Goal: Information Seeking & Learning: Learn about a topic

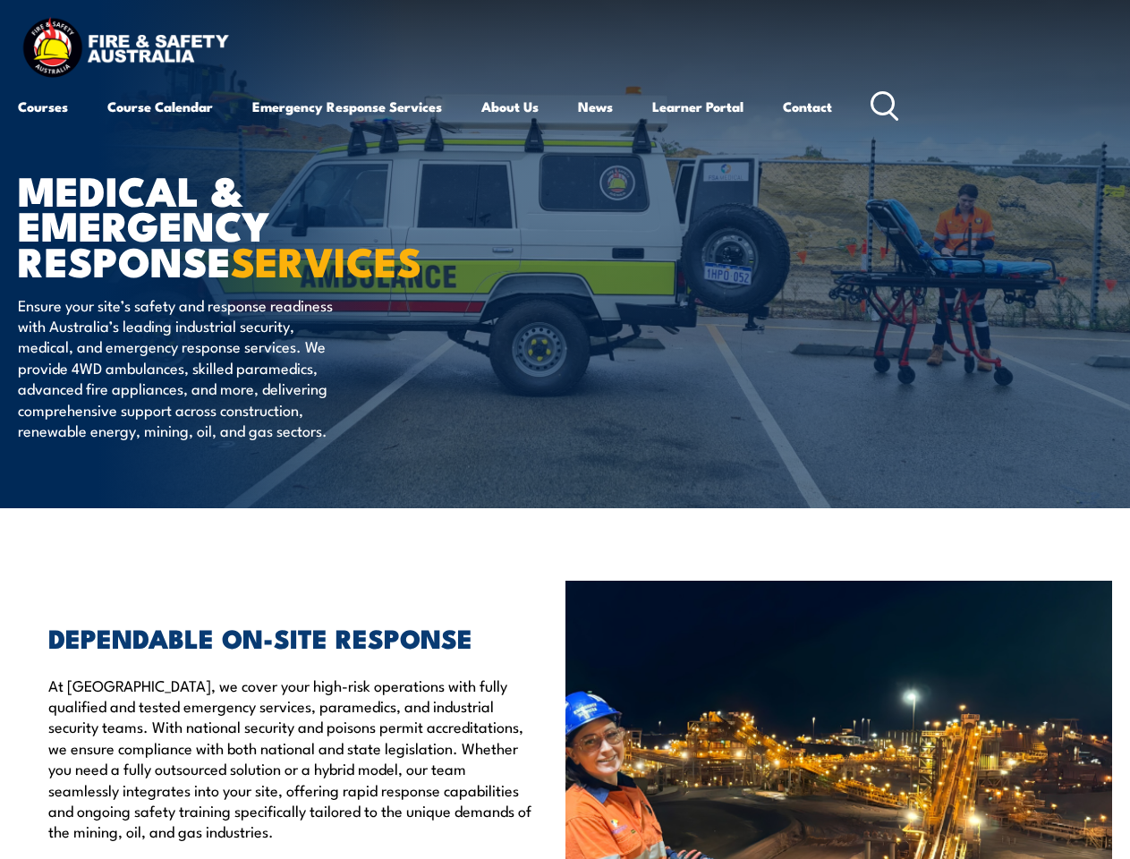
click at [565, 429] on article "MEDICAL & EMERGENCY RESPONSE SERVICES Ensure your site’s safety and response re…" at bounding box center [565, 254] width 1094 height 508
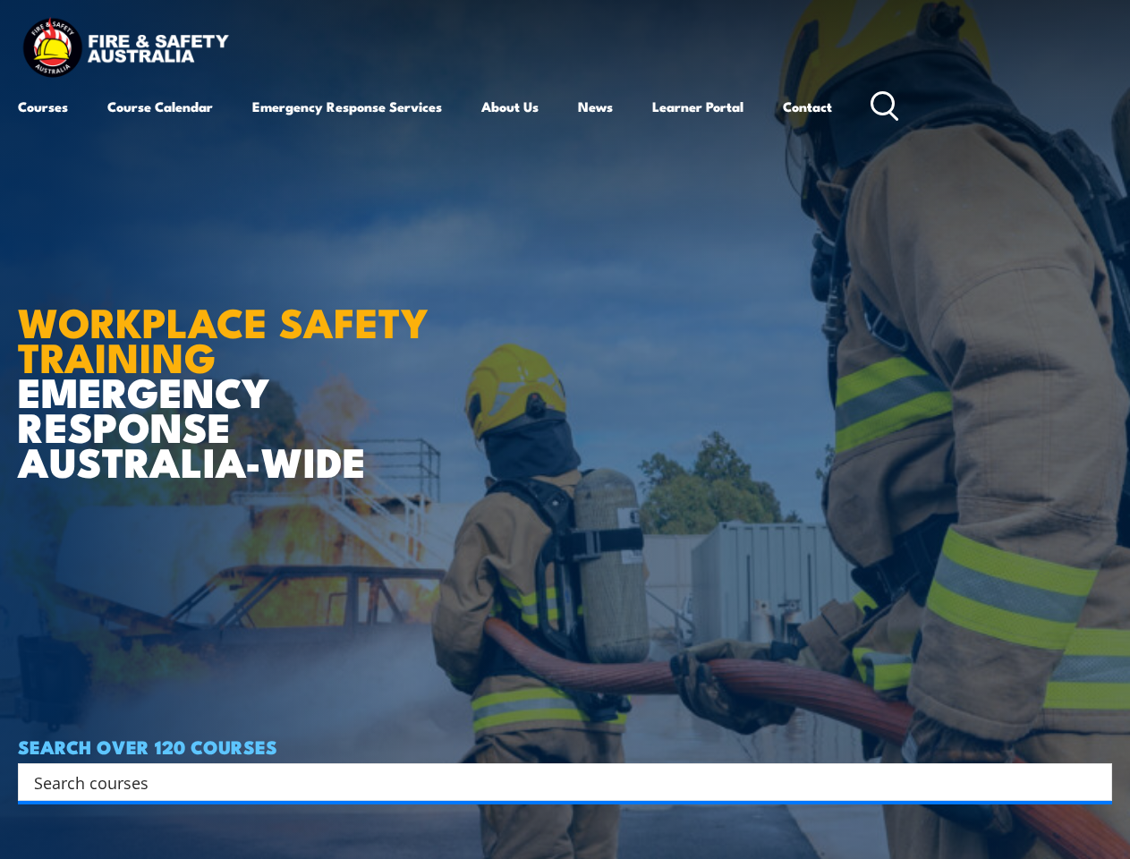
click at [565, 429] on article "WORKPLACE SAFETY TRAINING EMERGENCY RESPONSE [GEOGRAPHIC_DATA]-WIDE SEARCH OVER…" at bounding box center [565, 429] width 1094 height 859
click at [553, 782] on input "Search input" at bounding box center [553, 782] width 1039 height 27
click at [1093, 782] on icon "Search magnifier button" at bounding box center [1094, 781] width 20 height 25
